Goal: Navigation & Orientation: Find specific page/section

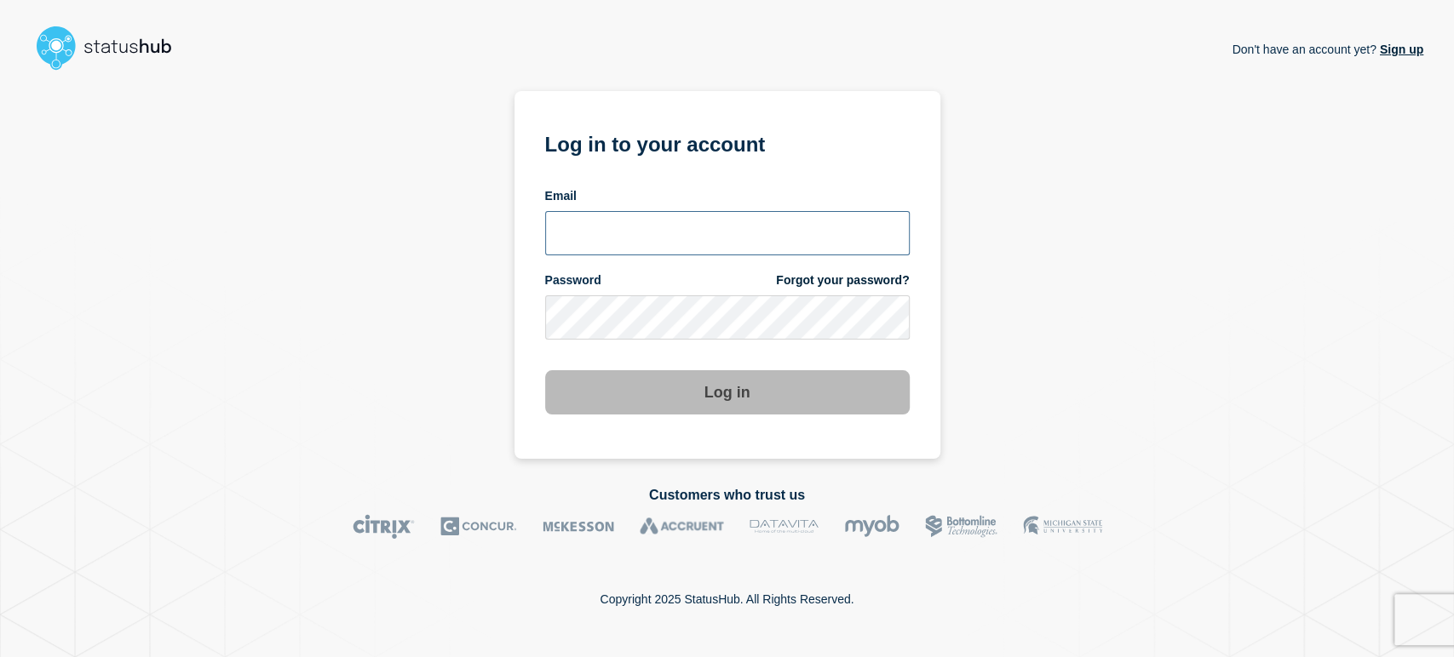
click at [654, 245] on input "email input" at bounding box center [727, 233] width 364 height 44
type input "[PERSON_NAME][EMAIL_ADDRESS][PERSON_NAME][DOMAIN_NAME]"
click at [545, 370] on button "Log in" at bounding box center [727, 392] width 364 height 44
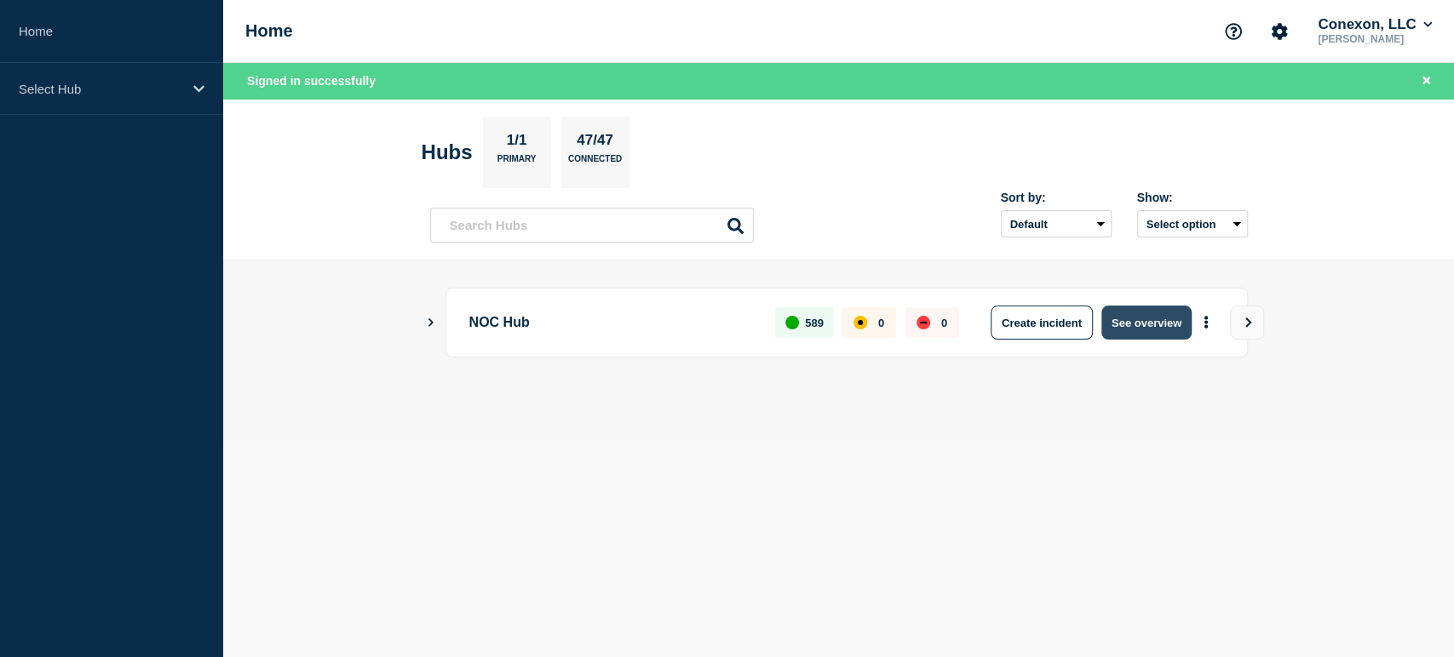
click at [1137, 319] on button "See overview" at bounding box center [1146, 323] width 90 height 34
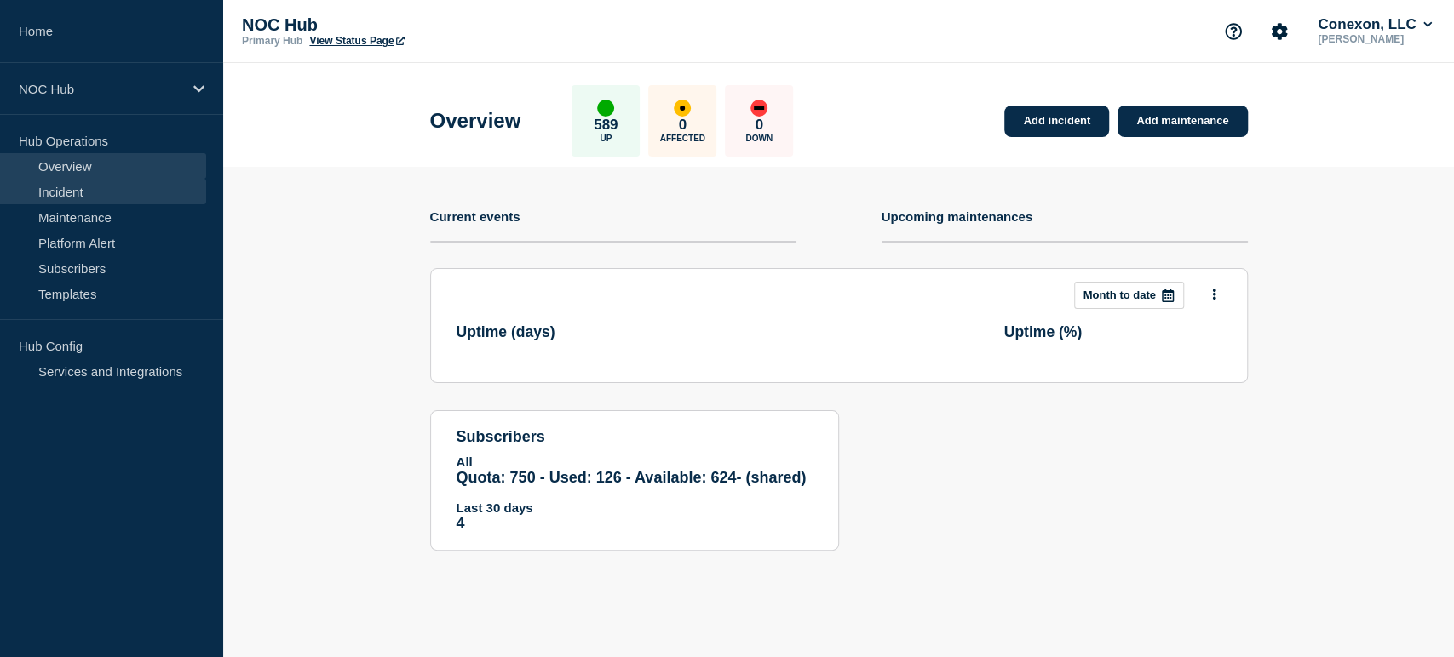
click at [107, 197] on link "Incident" at bounding box center [103, 192] width 206 height 26
